Goal: Transaction & Acquisition: Purchase product/service

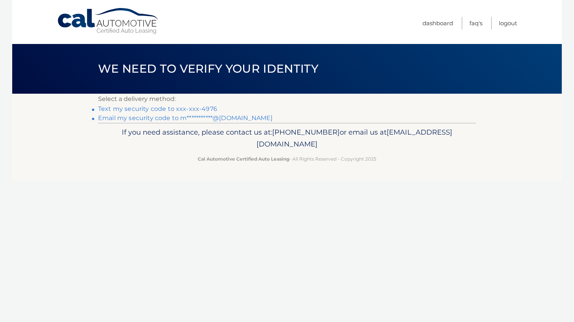
click at [209, 107] on link "Text my security code to xxx-xxx-4976" at bounding box center [157, 108] width 119 height 7
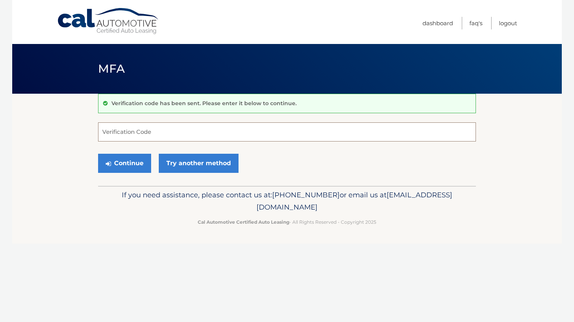
click at [176, 131] on input "Verification Code" at bounding box center [287, 131] width 378 height 19
type input "812879"
click at [129, 168] on button "Continue" at bounding box center [124, 163] width 53 height 19
click at [118, 157] on button "Continue" at bounding box center [124, 163] width 53 height 19
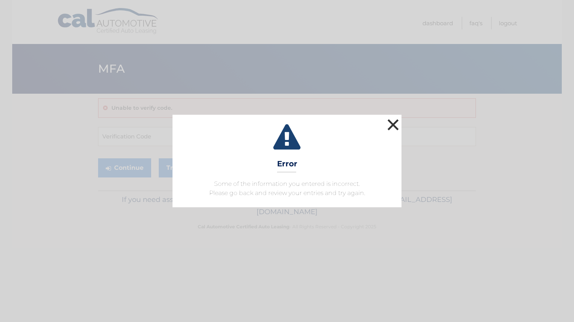
click at [393, 127] on button "×" at bounding box center [393, 124] width 15 height 15
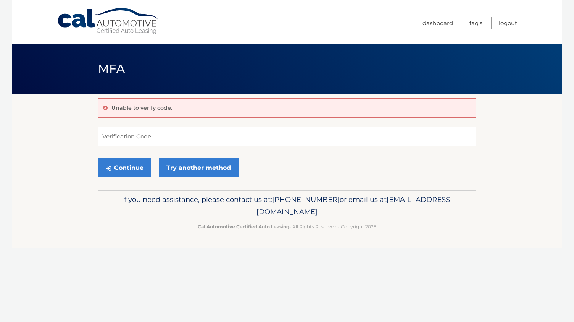
click at [151, 140] on input "Verification Code" at bounding box center [287, 136] width 378 height 19
click at [154, 135] on input "Verification Code" at bounding box center [287, 136] width 378 height 19
type input "812879"
click at [129, 170] on button "Continue" at bounding box center [124, 167] width 53 height 19
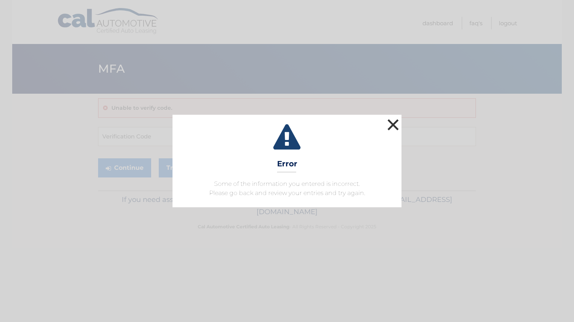
click at [398, 130] on button "×" at bounding box center [393, 124] width 15 height 15
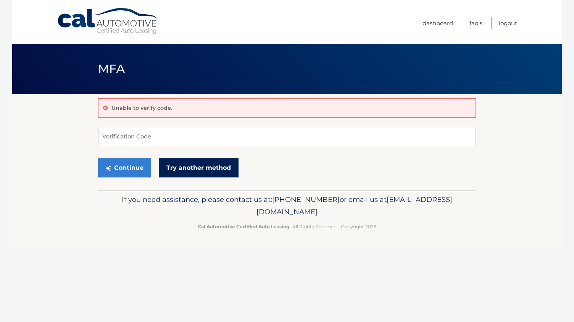
click at [216, 163] on link "Try another method" at bounding box center [199, 167] width 80 height 19
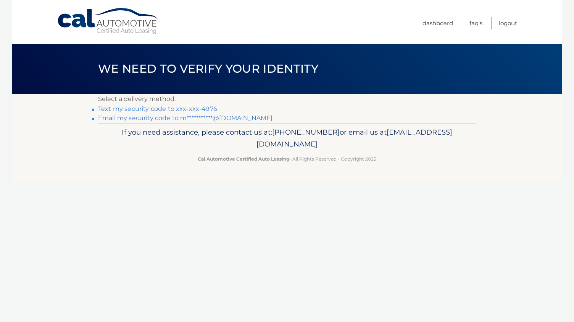
click at [197, 105] on link "Text my security code to xxx-xxx-4976" at bounding box center [157, 108] width 119 height 7
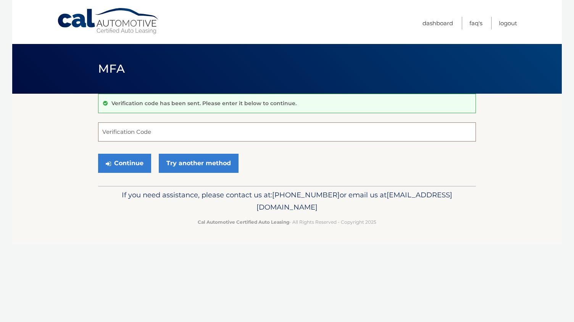
click at [152, 132] on input "Verification Code" at bounding box center [287, 131] width 378 height 19
type input "220437"
click at [132, 162] on button "Continue" at bounding box center [124, 163] width 53 height 19
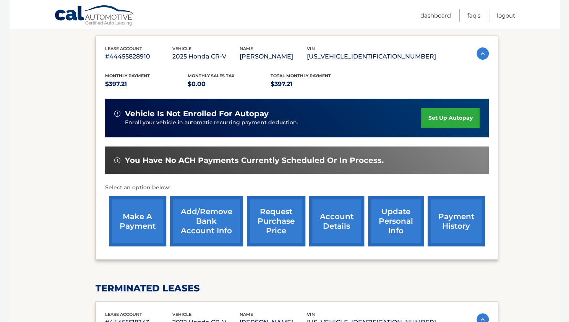
scroll to position [126, 0]
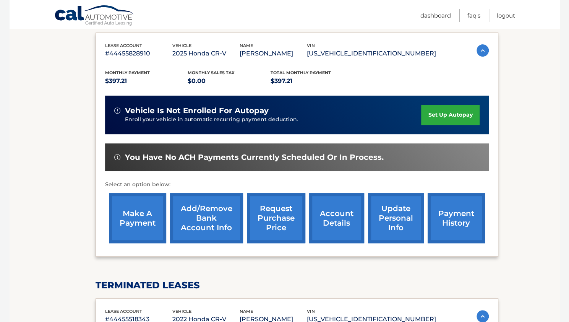
click at [141, 205] on link "make a payment" at bounding box center [137, 218] width 57 height 50
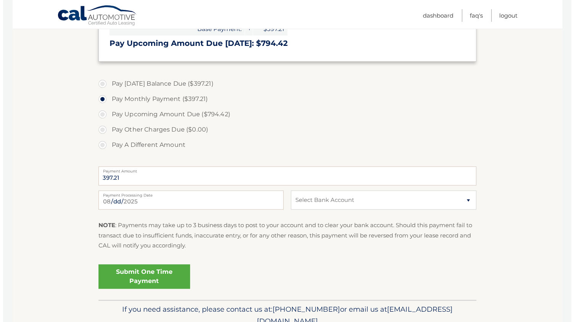
scroll to position [222, 0]
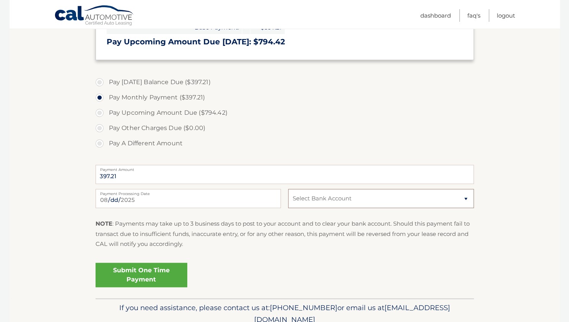
click at [330, 196] on select "Select Bank Account Checking BANK OF AMERICA N.A. *****5437 Checking BANK OF AM…" at bounding box center [380, 198] width 185 height 19
select select "NTg5ODY2NDgtMDg4OS00MzhkLWJmNzgtODkwZjdlY2M5MzEx"
click at [288, 189] on select "Select Bank Account Checking BANK OF AMERICA N.A. *****5437 Checking BANK OF AM…" at bounding box center [380, 198] width 185 height 19
click at [143, 274] on link "Submit One Time Payment" at bounding box center [141, 274] width 92 height 24
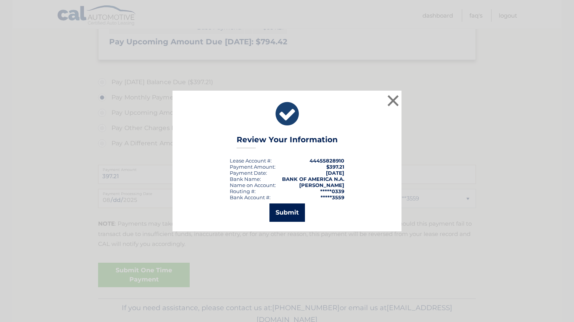
click at [291, 210] on button "Submit" at bounding box center [288, 212] width 36 height 18
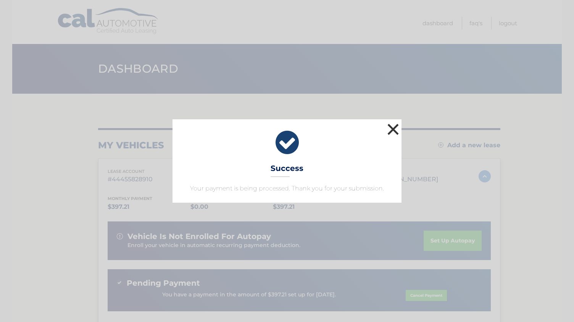
click at [392, 134] on button "×" at bounding box center [393, 128] width 15 height 15
